Goal: Transaction & Acquisition: Download file/media

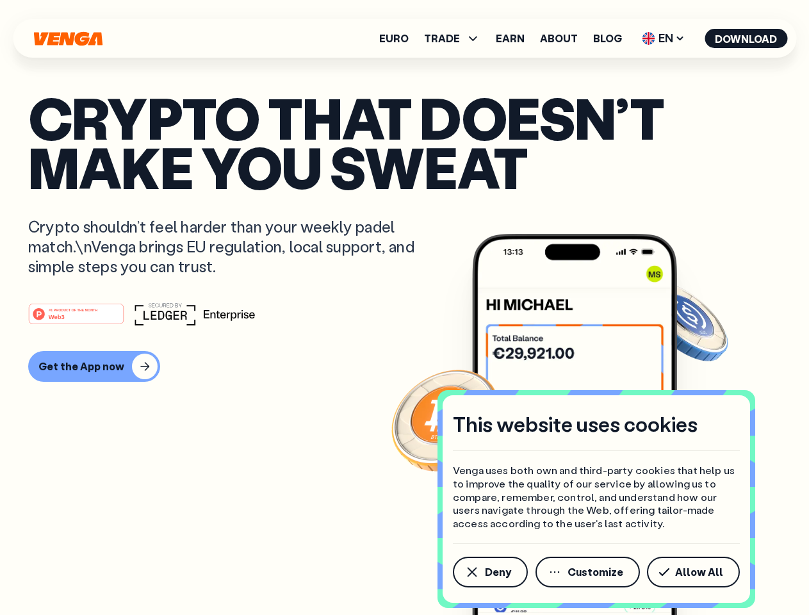
click at [404, 307] on div "#1 PRODUCT OF THE MONTH Web3" at bounding box center [404, 313] width 753 height 23
click at [489, 572] on span "Deny" at bounding box center [498, 572] width 26 height 10
click at [589, 572] on img at bounding box center [574, 448] width 205 height 429
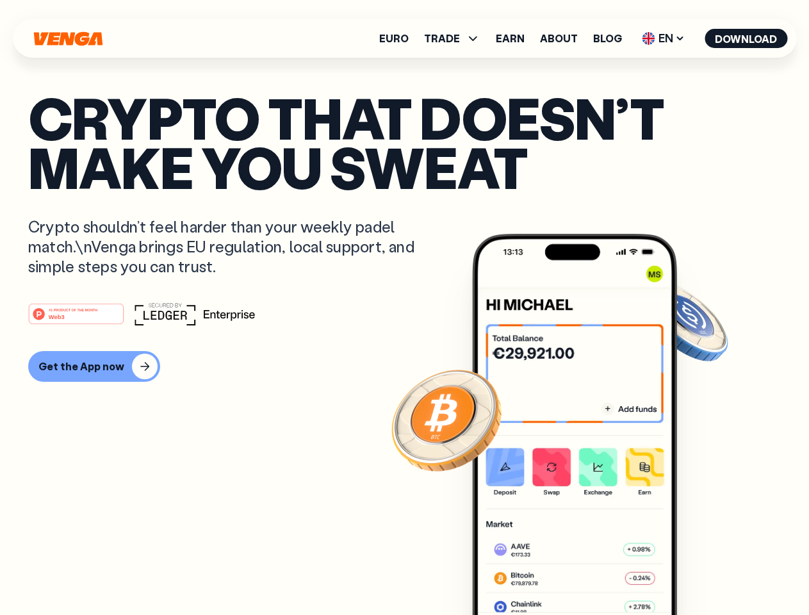
click at [696, 572] on article "Crypto that doesn’t make you sweat Crypto shouldn’t feel harder than your weekl…" at bounding box center [404, 333] width 753 height 480
click at [456, 38] on span "TRADE" at bounding box center [442, 38] width 36 height 10
click at [664, 38] on span "EN" at bounding box center [663, 38] width 52 height 20
click at [746, 38] on button "Download" at bounding box center [746, 38] width 83 height 19
click at [404, 342] on div "#1 PRODUCT OF THE MONTH Web3 Get the App now" at bounding box center [404, 341] width 753 height 79
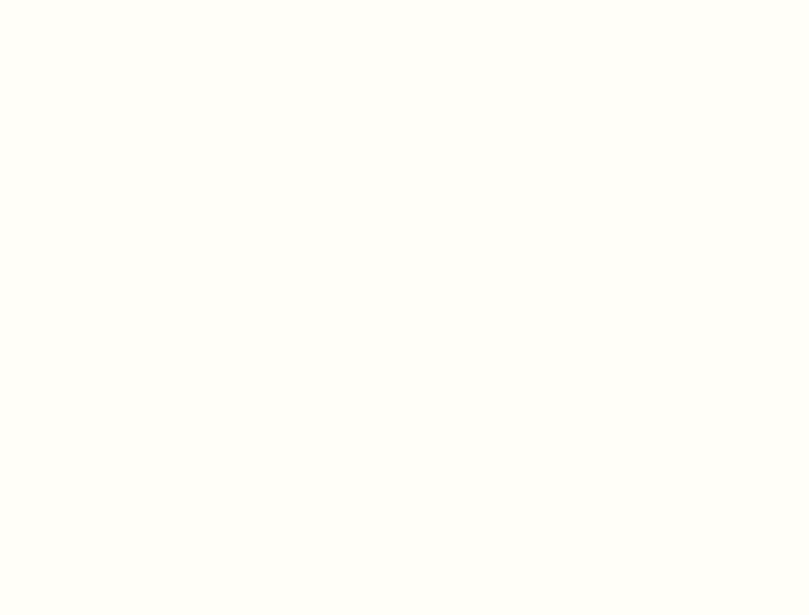
click at [92, 0] on html "This website uses cookies Venga uses both own and third-party cookies that help…" at bounding box center [404, 0] width 809 height 0
click at [78, 0] on html "This website uses cookies Venga uses both own and third-party cookies that help…" at bounding box center [404, 0] width 809 height 0
